Goal: Find specific fact: Find specific fact

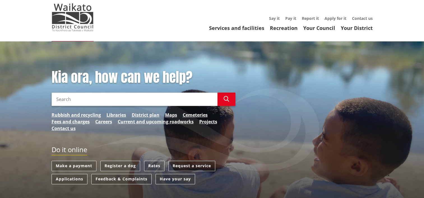
scroll to position [28, 0]
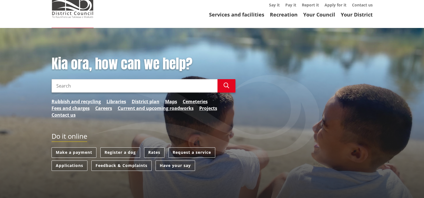
click at [157, 156] on link "Rates" at bounding box center [154, 153] width 20 height 10
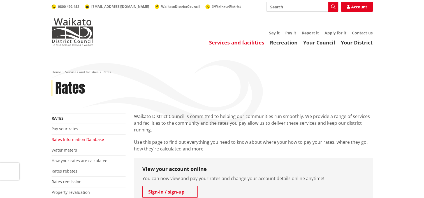
click at [82, 139] on link "Rates Information Database" at bounding box center [78, 139] width 52 height 5
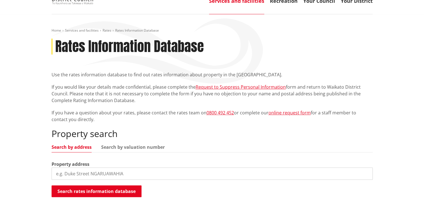
scroll to position [56, 0]
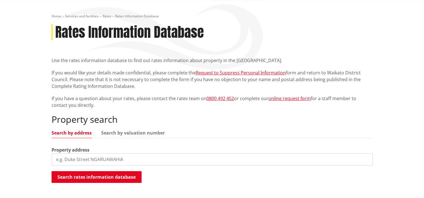
click at [82, 159] on input "search" at bounding box center [212, 160] width 321 height 12
type input "44 hartstone"
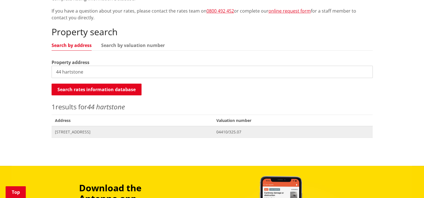
scroll to position [168, 0]
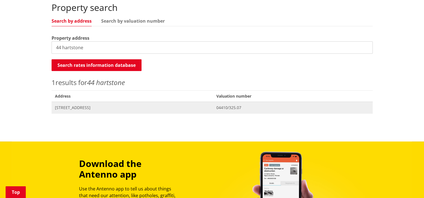
click at [86, 110] on span "[STREET_ADDRESS]" at bounding box center [132, 108] width 155 height 6
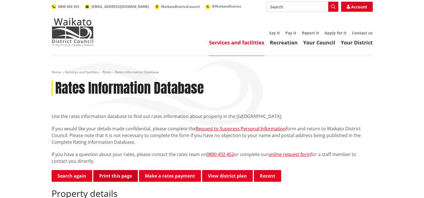
click at [114, 177] on button "Print this page" at bounding box center [115, 176] width 45 height 12
